Goal: Information Seeking & Learning: Learn about a topic

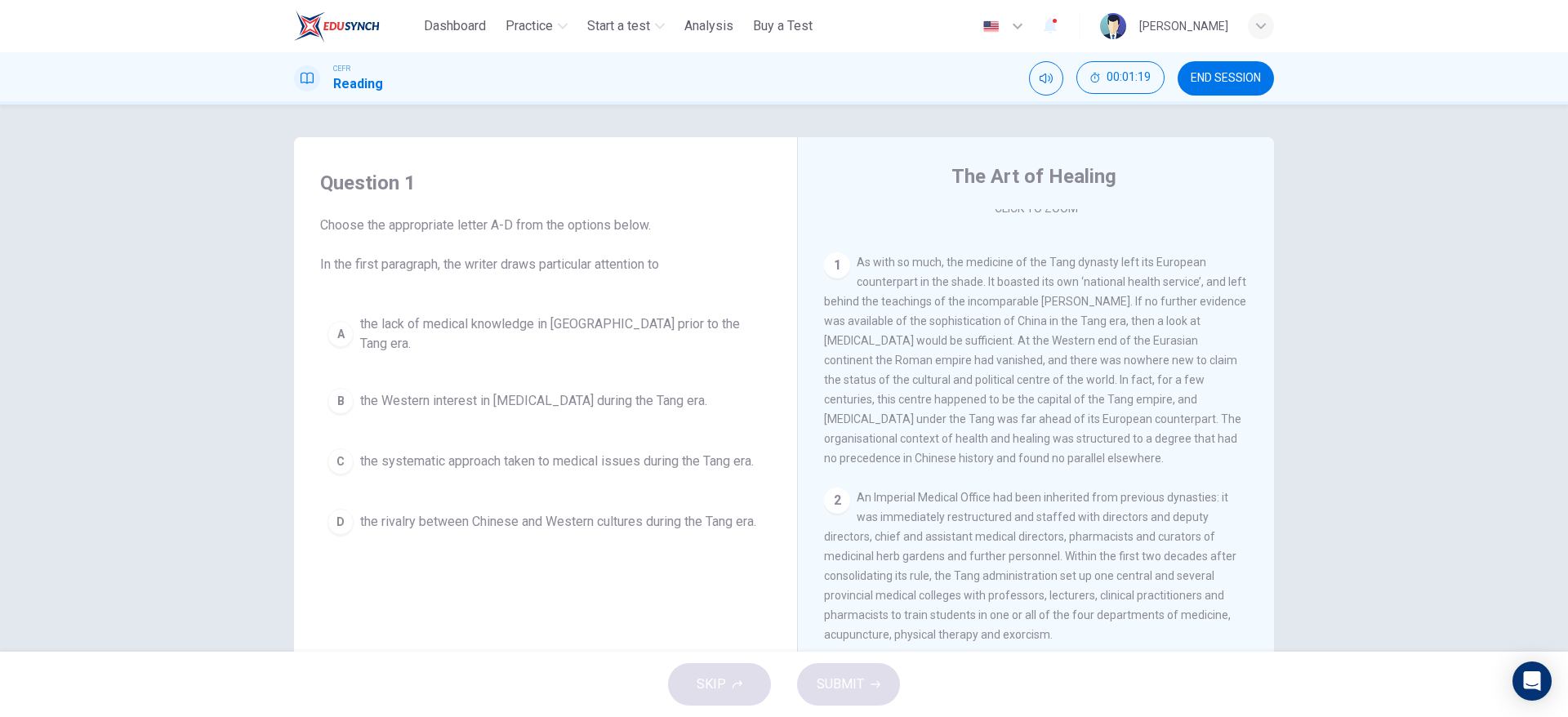
scroll to position [316, 0]
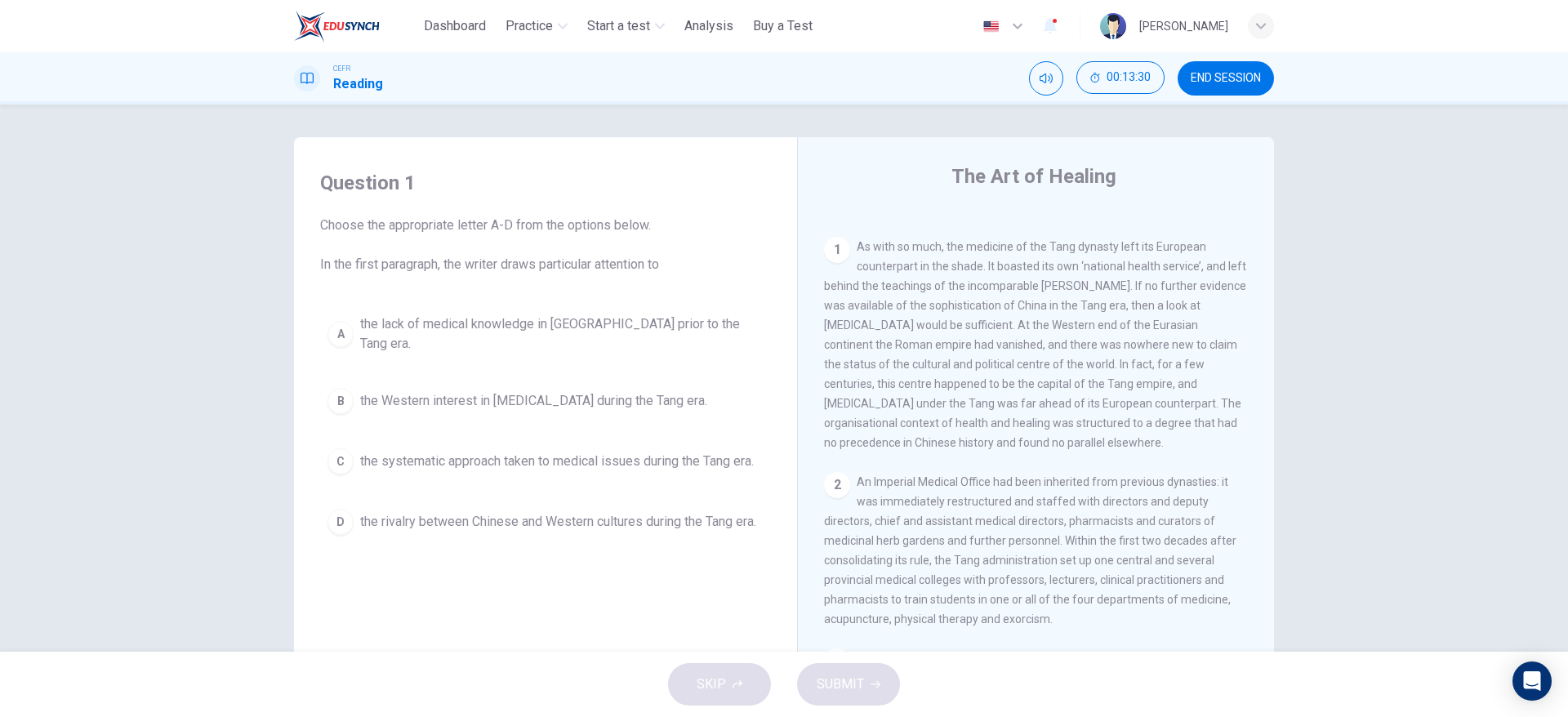
click at [149, 259] on div "Question 1 Choose the appropriate letter A-D from the options below. In the fir…" at bounding box center [784, 378] width 1568 height 547
click at [663, 460] on button "C the systematic approach taken to medical issues during the Tang era." at bounding box center [545, 461] width 450 height 41
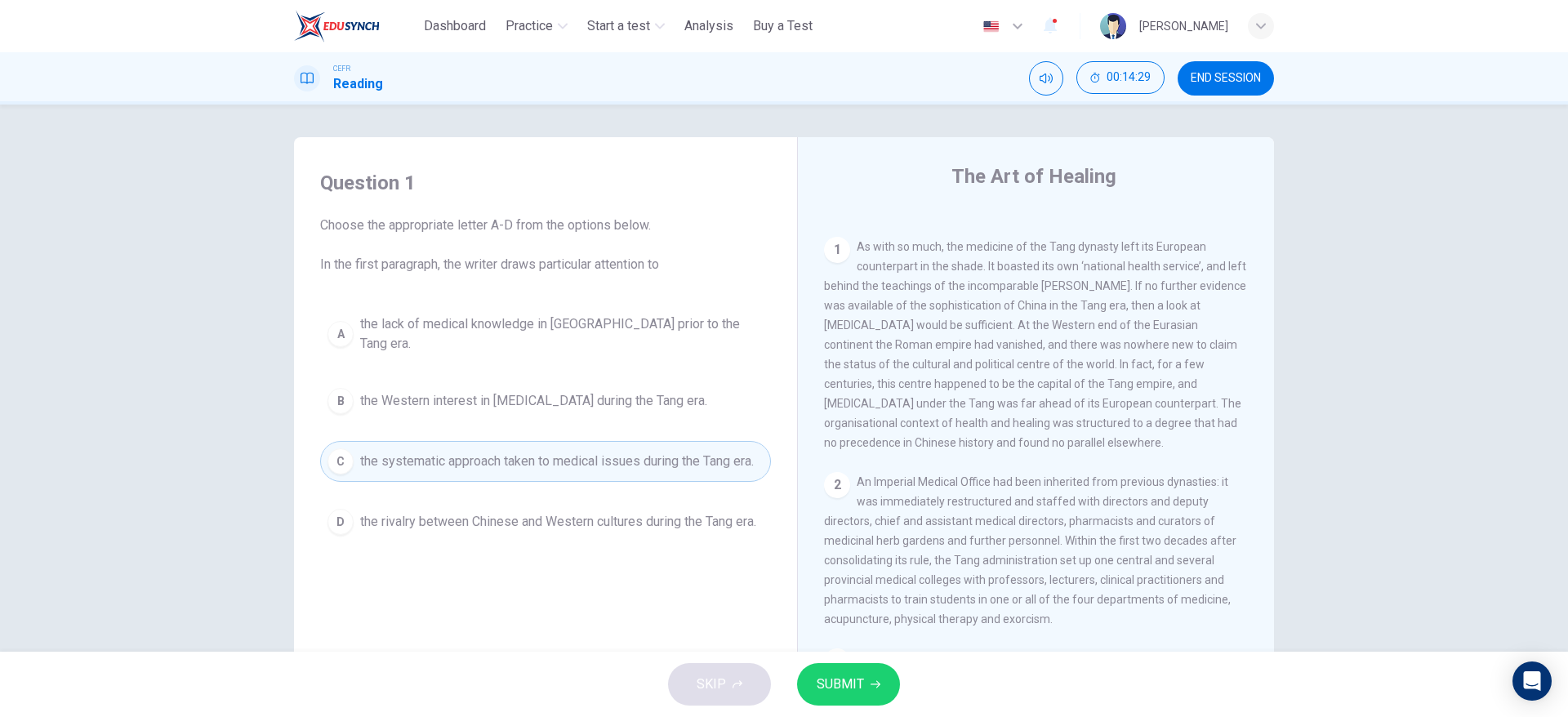
click at [831, 683] on span "SUBMIT" at bounding box center [840, 684] width 47 height 23
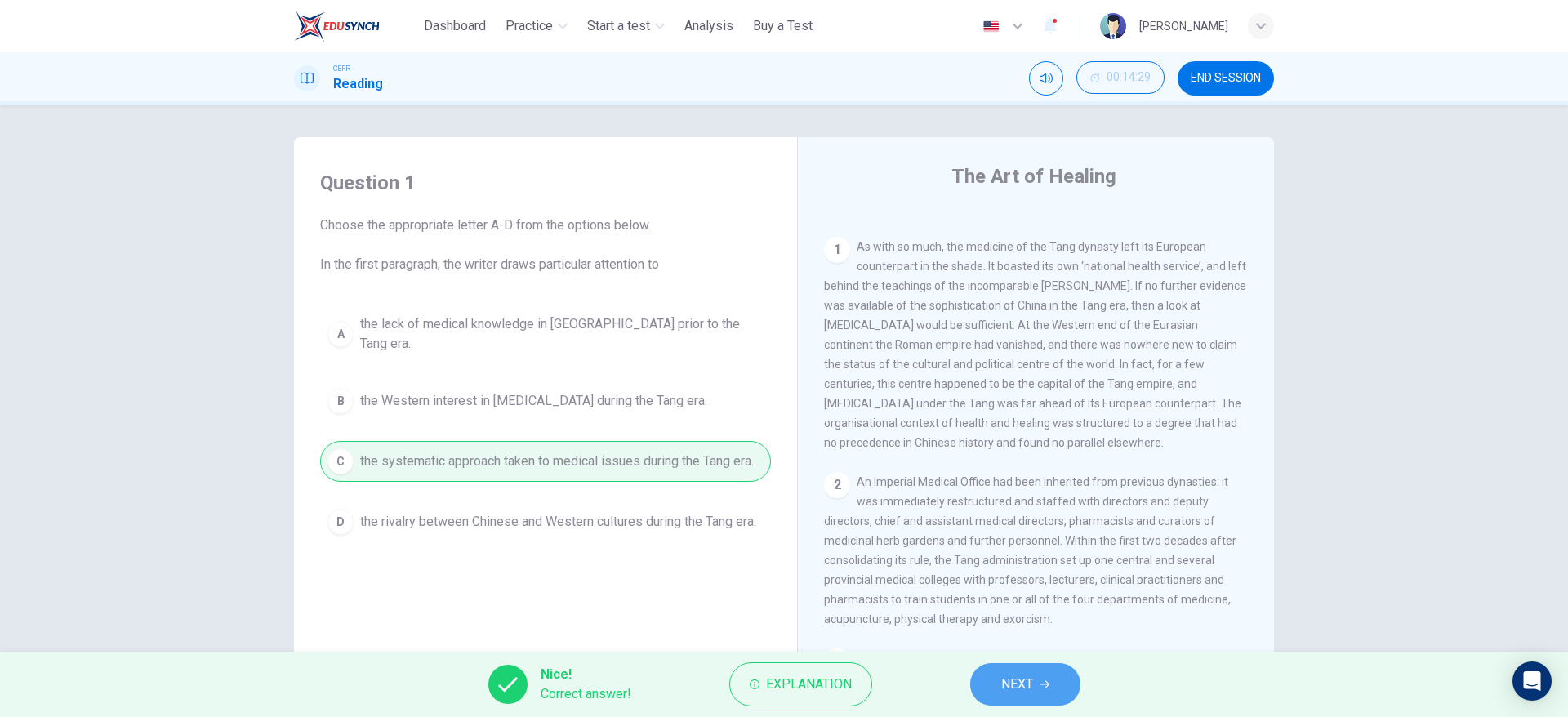
click at [1044, 694] on button "NEXT" at bounding box center [1025, 684] width 110 height 43
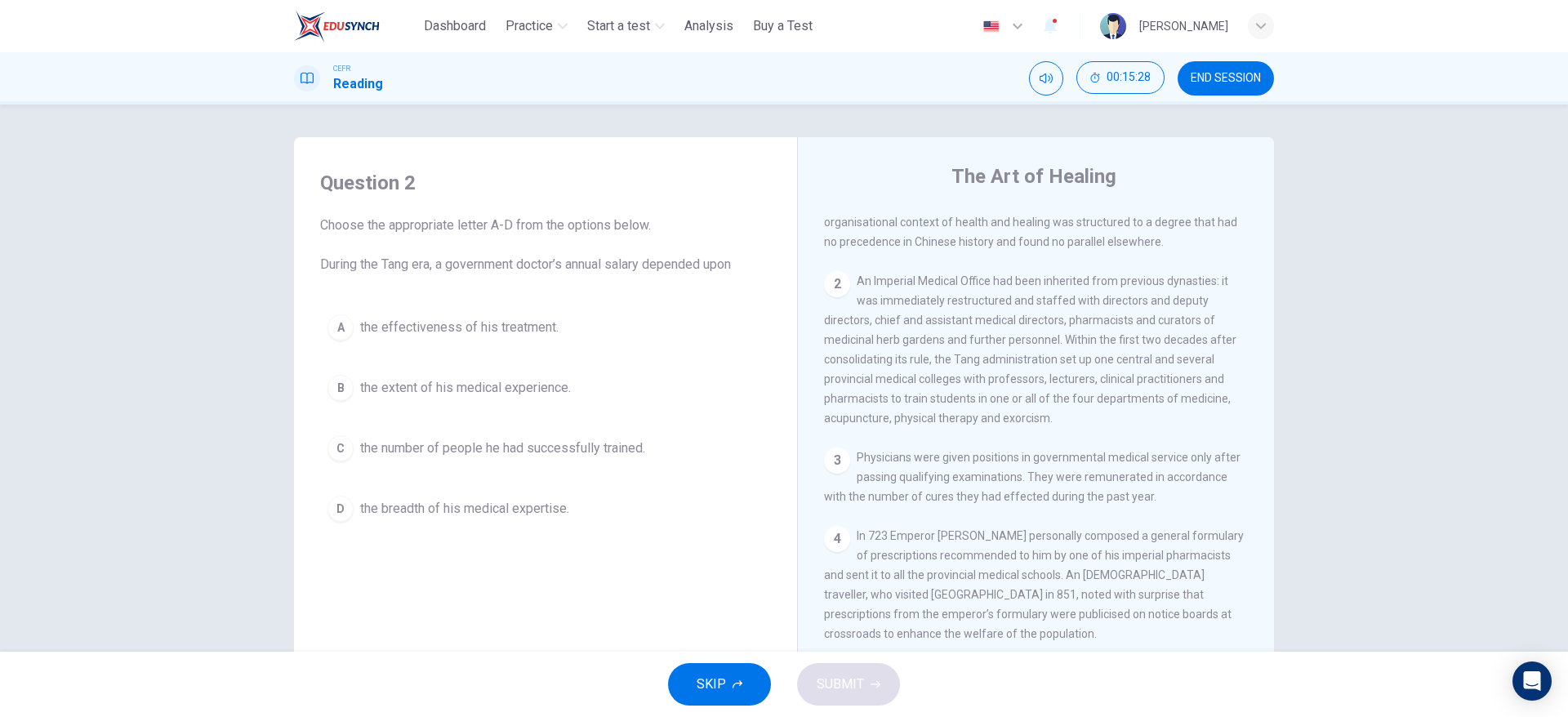
scroll to position [547, 0]
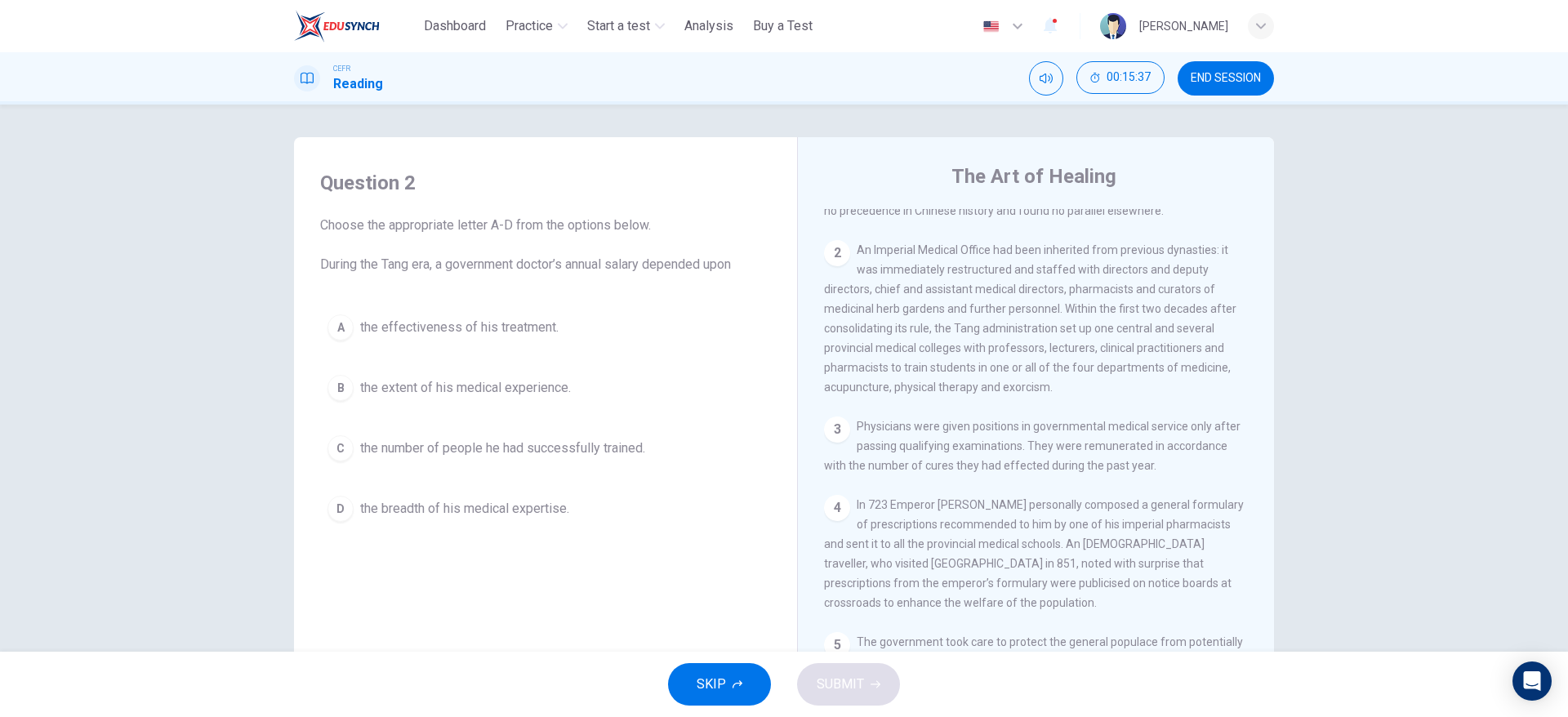
click at [896, 251] on span "An Imperial Medical Office had been inherited from previous dynasties: it was i…" at bounding box center [1030, 319] width 412 height 150
click at [587, 334] on button "A the effectiveness of his treatment." at bounding box center [545, 327] width 450 height 41
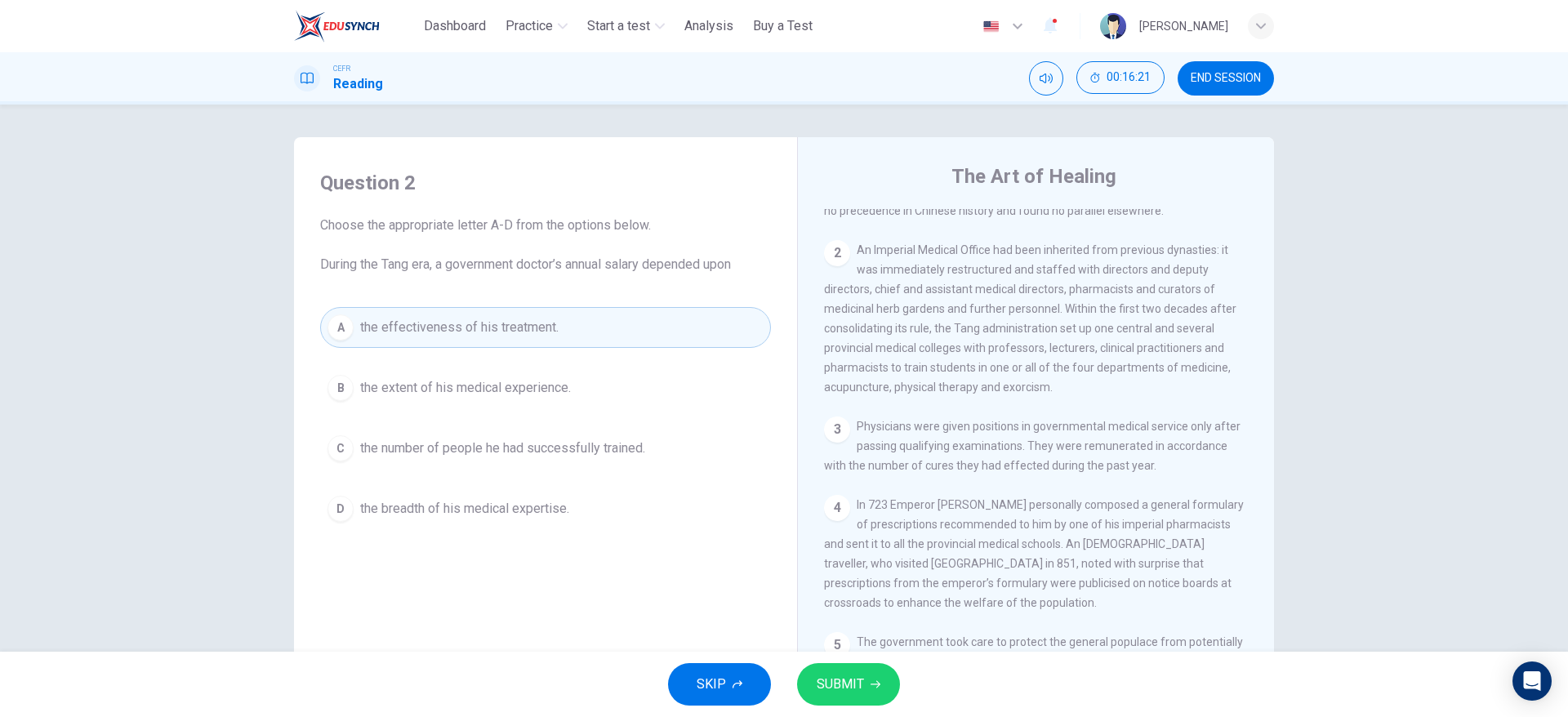
click at [820, 678] on span "SUBMIT" at bounding box center [840, 684] width 47 height 23
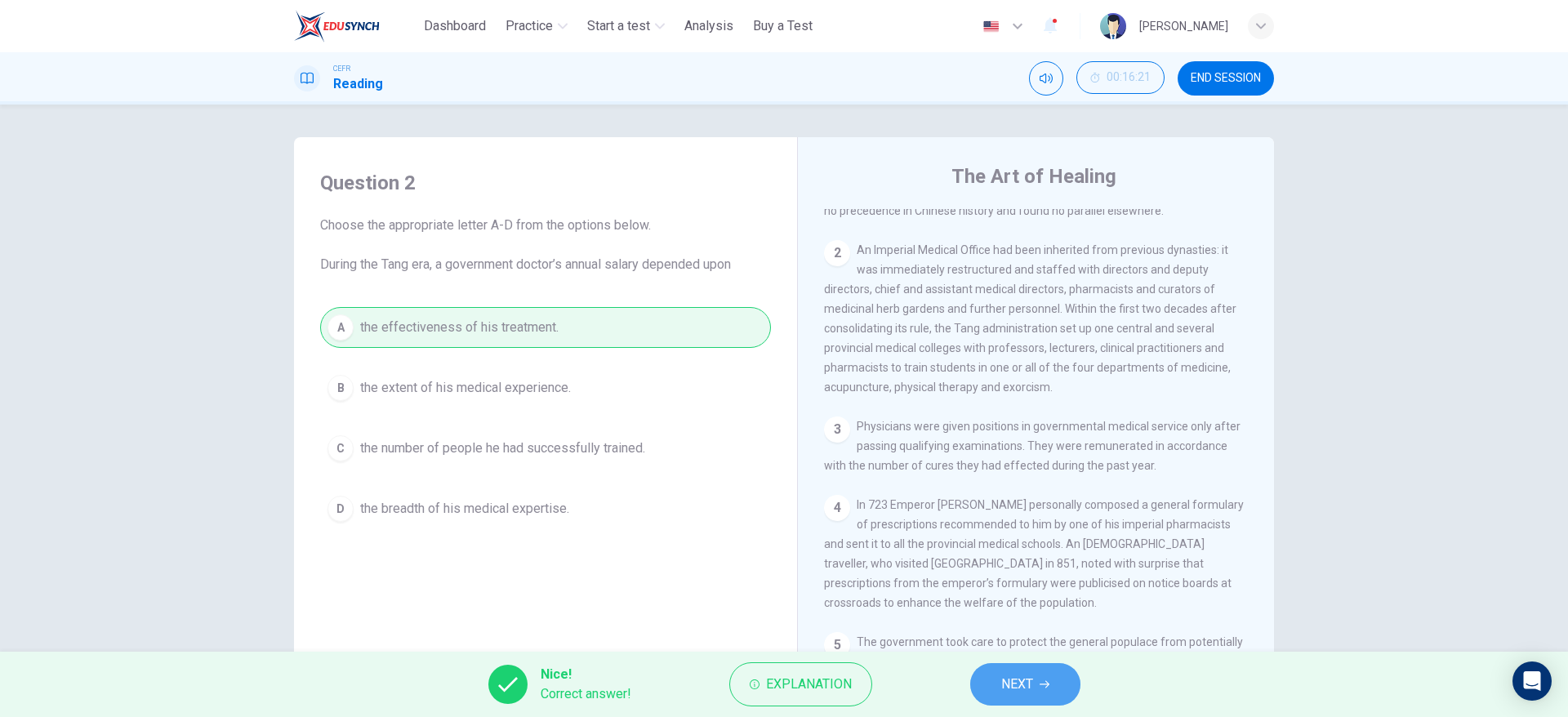
click at [1043, 696] on button "NEXT" at bounding box center [1025, 684] width 110 height 43
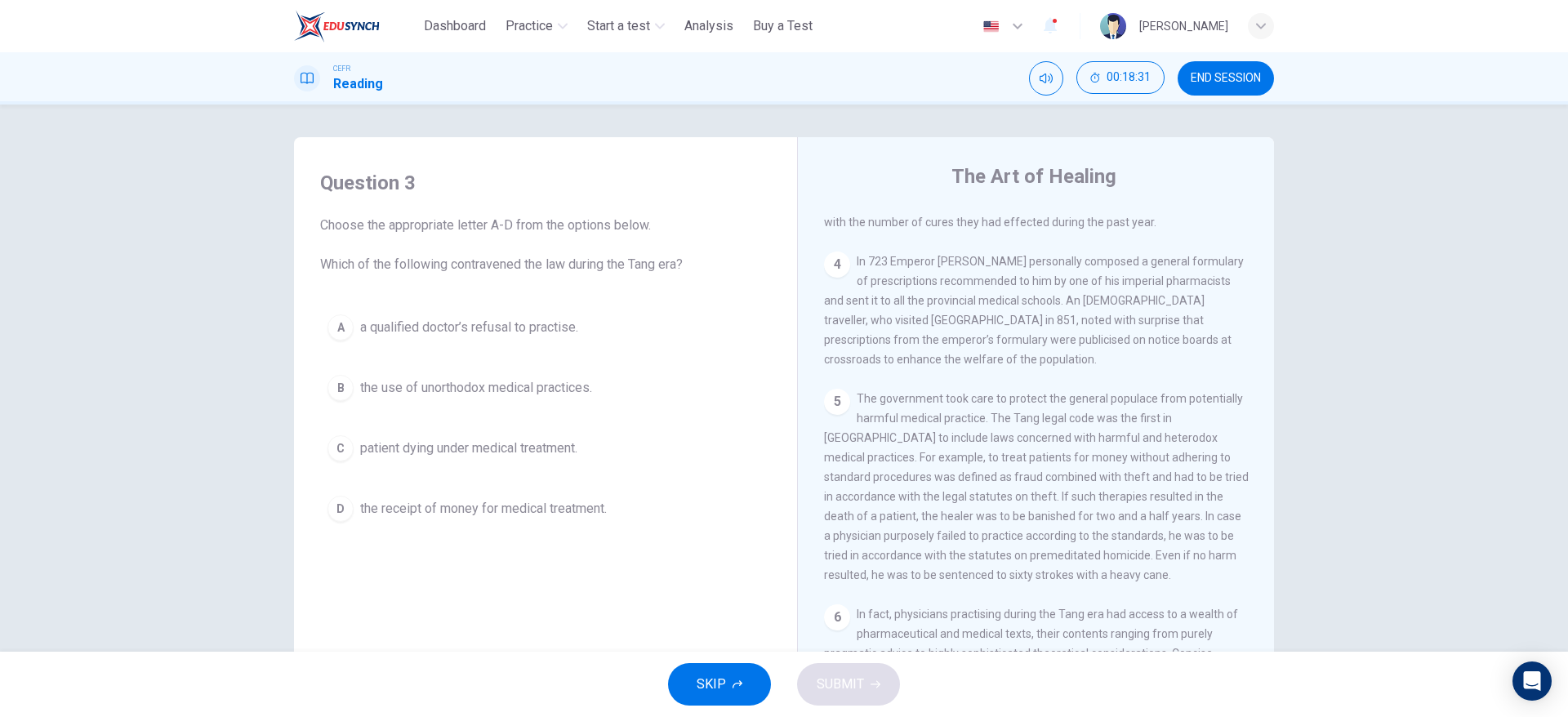
scroll to position [794, 0]
click at [360, 381] on span "the use of unorthodox medical practices." at bounding box center [476, 387] width 232 height 19
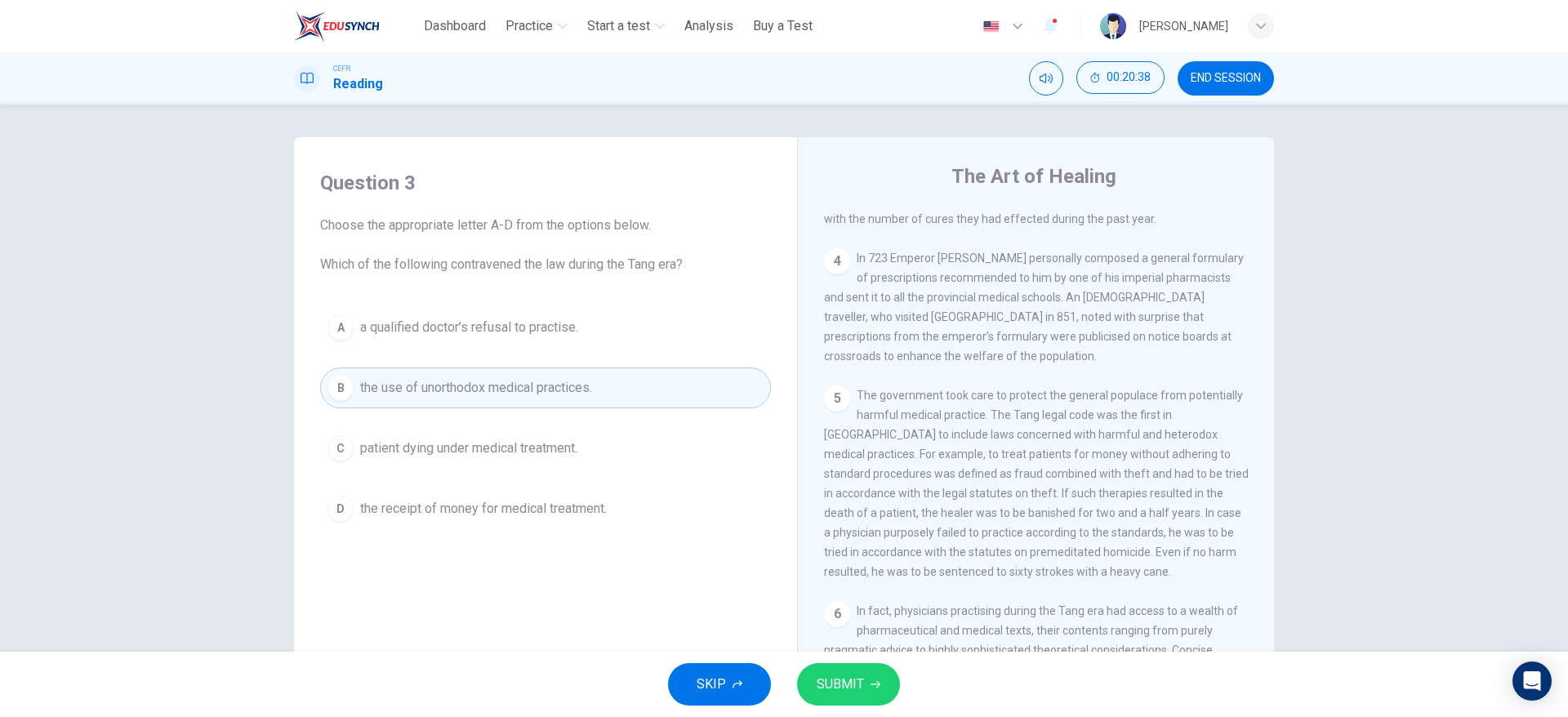
click at [490, 333] on span "a qualified doctor’s refusal to practise." at bounding box center [469, 327] width 218 height 19
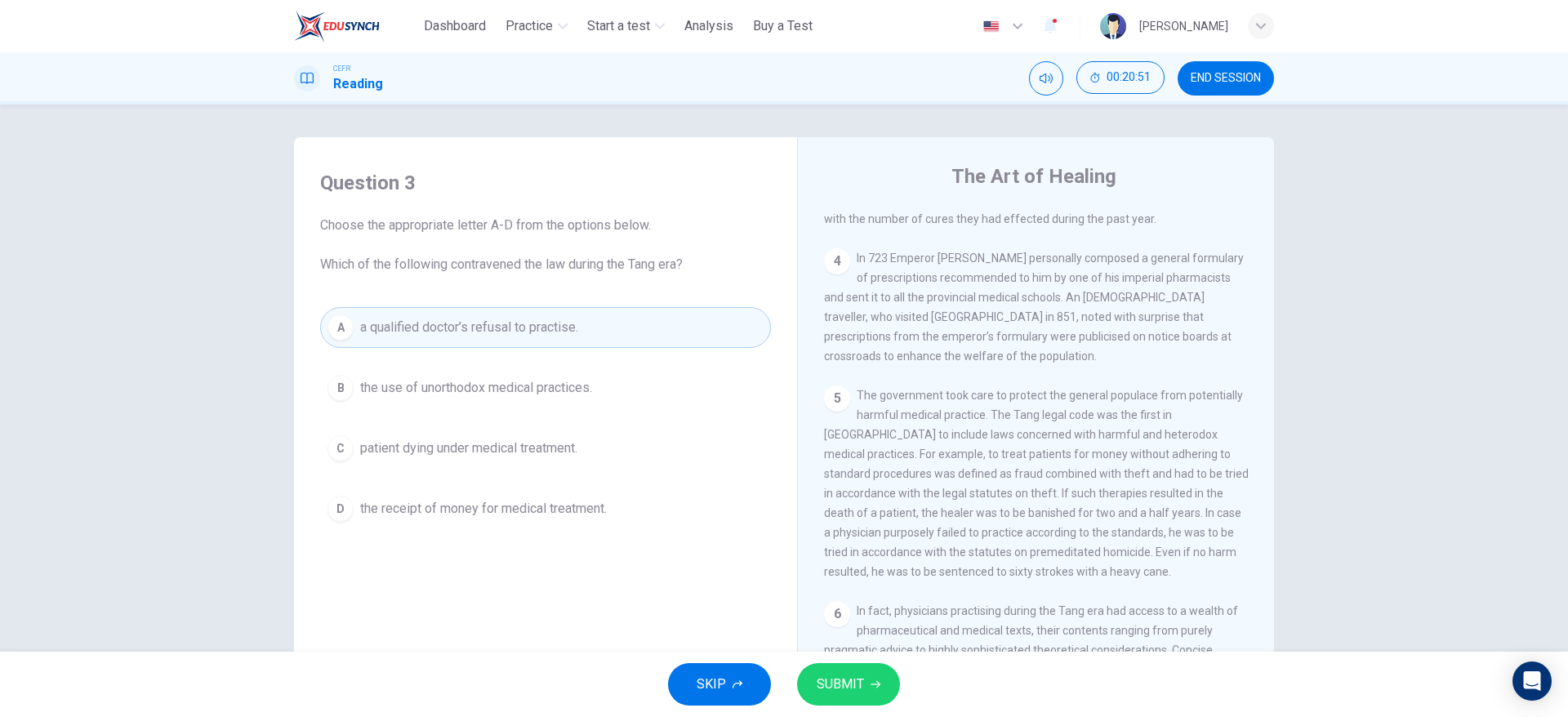
click at [879, 690] on button "SUBMIT" at bounding box center [848, 684] width 103 height 43
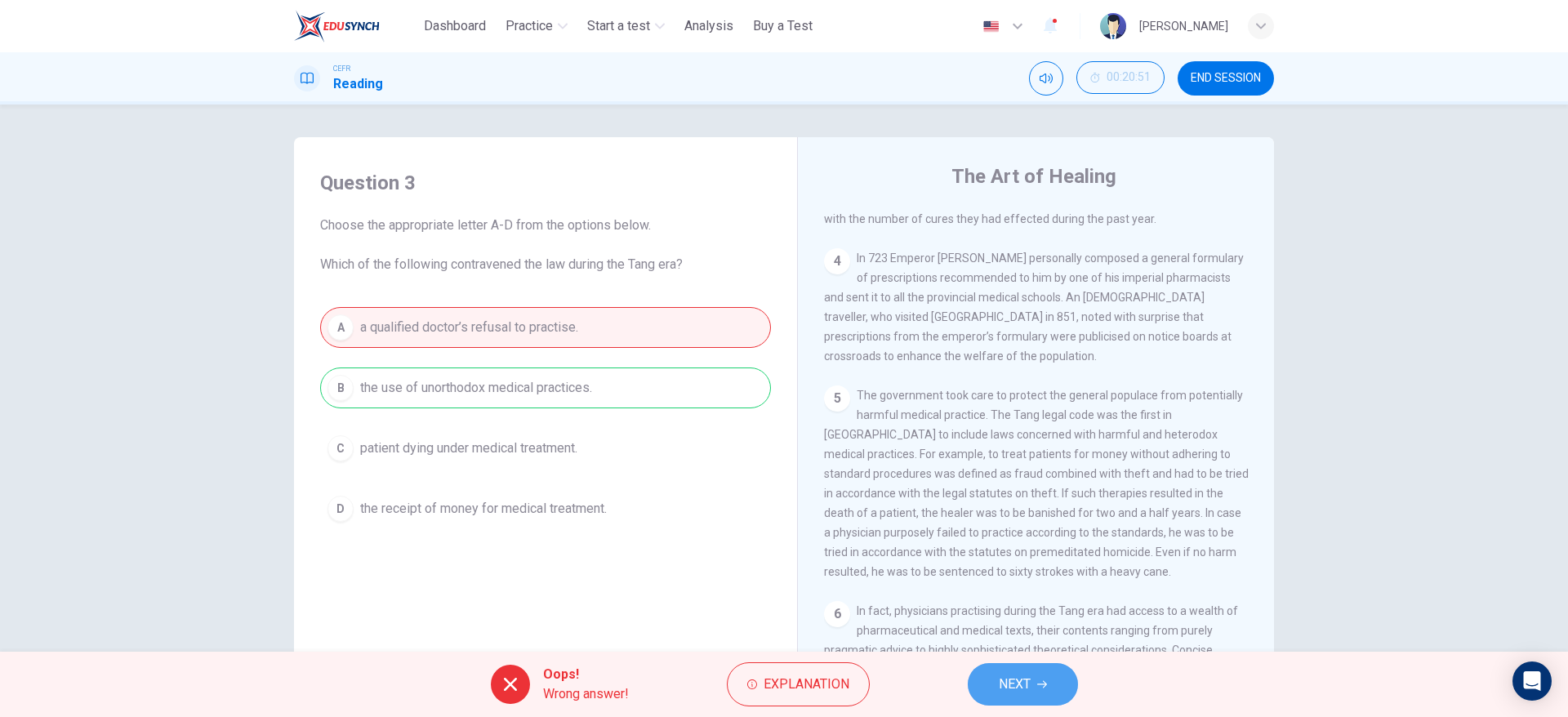
click at [1008, 676] on span "NEXT" at bounding box center [1015, 684] width 32 height 23
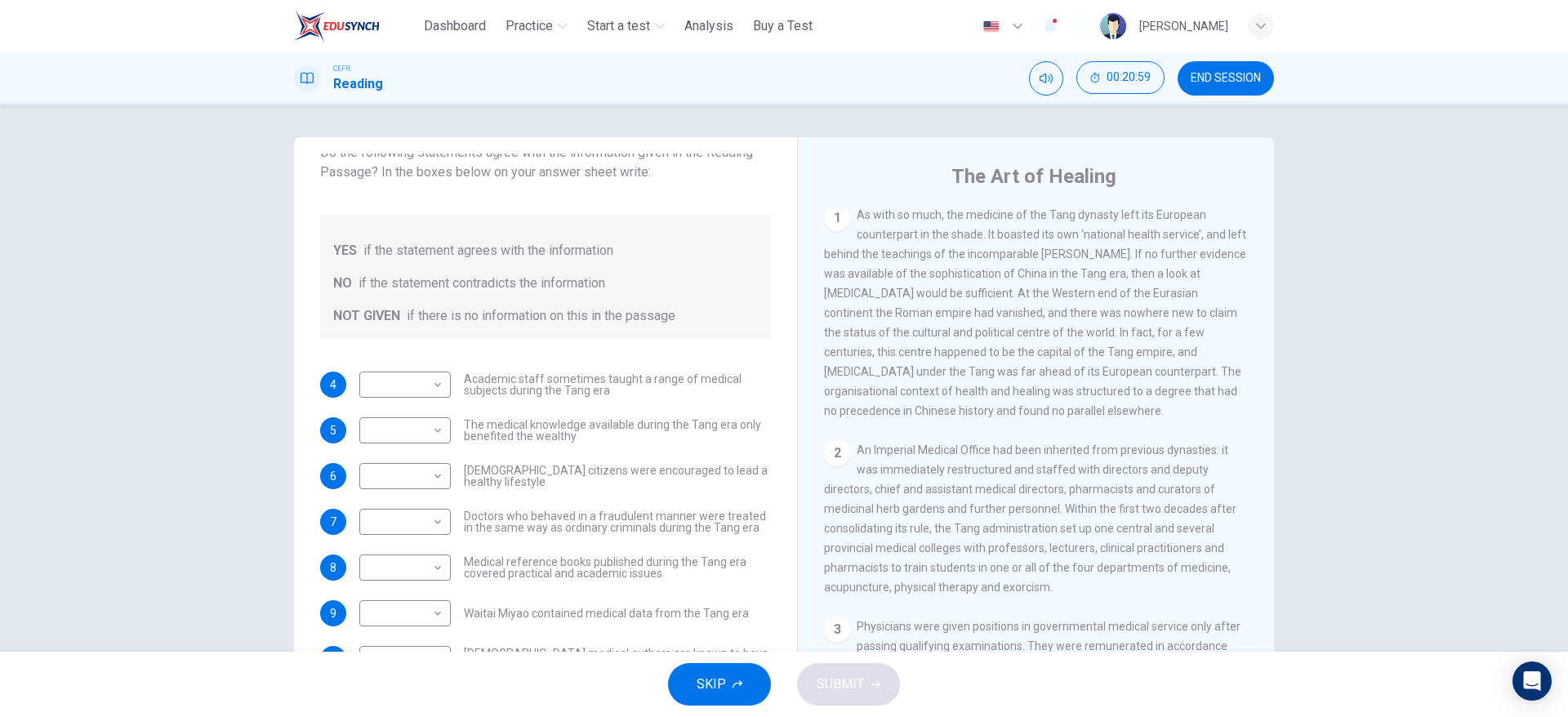
scroll to position [355, 0]
drag, startPoint x: 1266, startPoint y: 394, endPoint x: 1284, endPoint y: 456, distance: 64.6
click at [1284, 456] on div "Questions 4 - 10 Do the following statements agree with the information given i…" at bounding box center [784, 421] width 1032 height 567
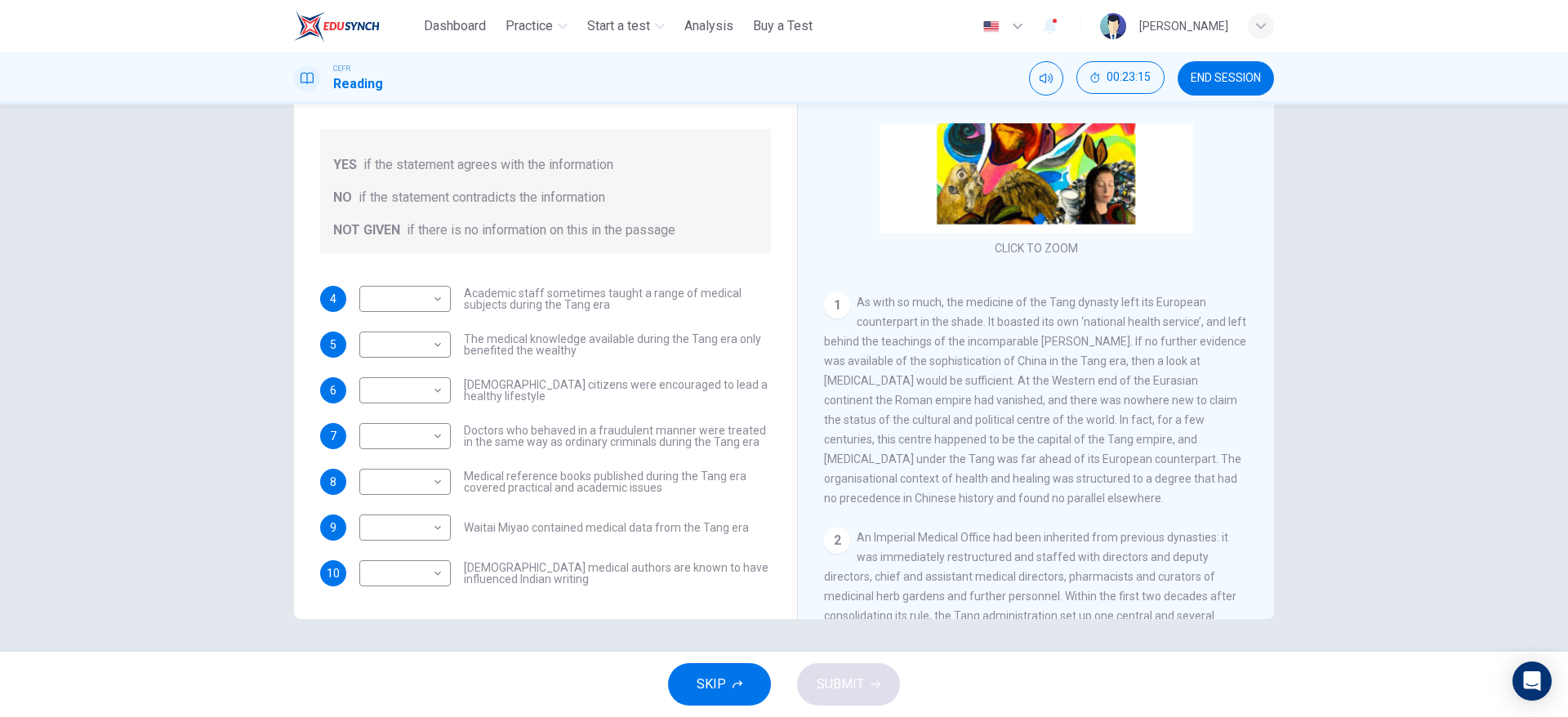
scroll to position [171, 0]
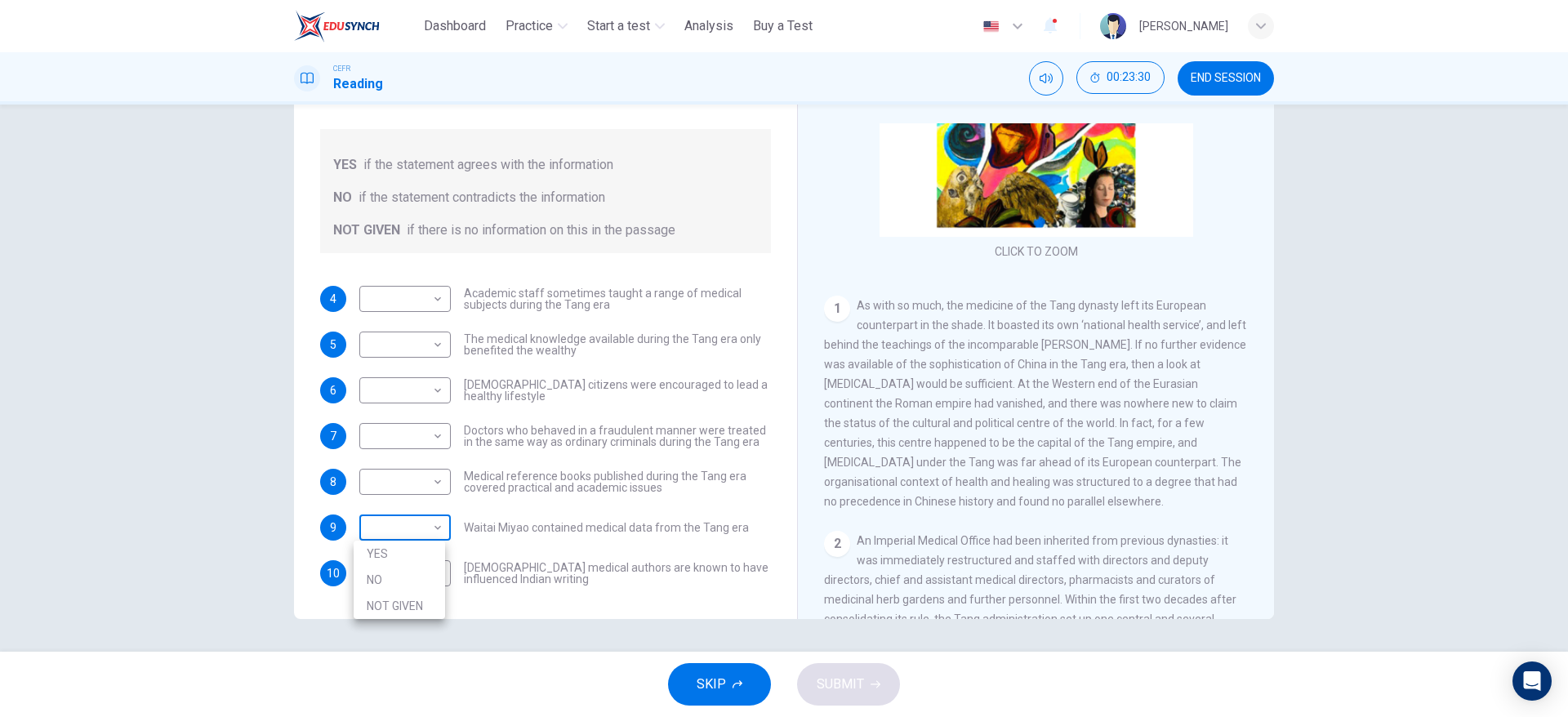
click at [413, 535] on body "This site uses cookies, as explained in our Privacy Policy . If you agree to th…" at bounding box center [784, 358] width 1568 height 717
click at [411, 598] on li "NOT GIVEN" at bounding box center [399, 606] width 92 height 26
type input "*********"
